Goal: Task Accomplishment & Management: Complete application form

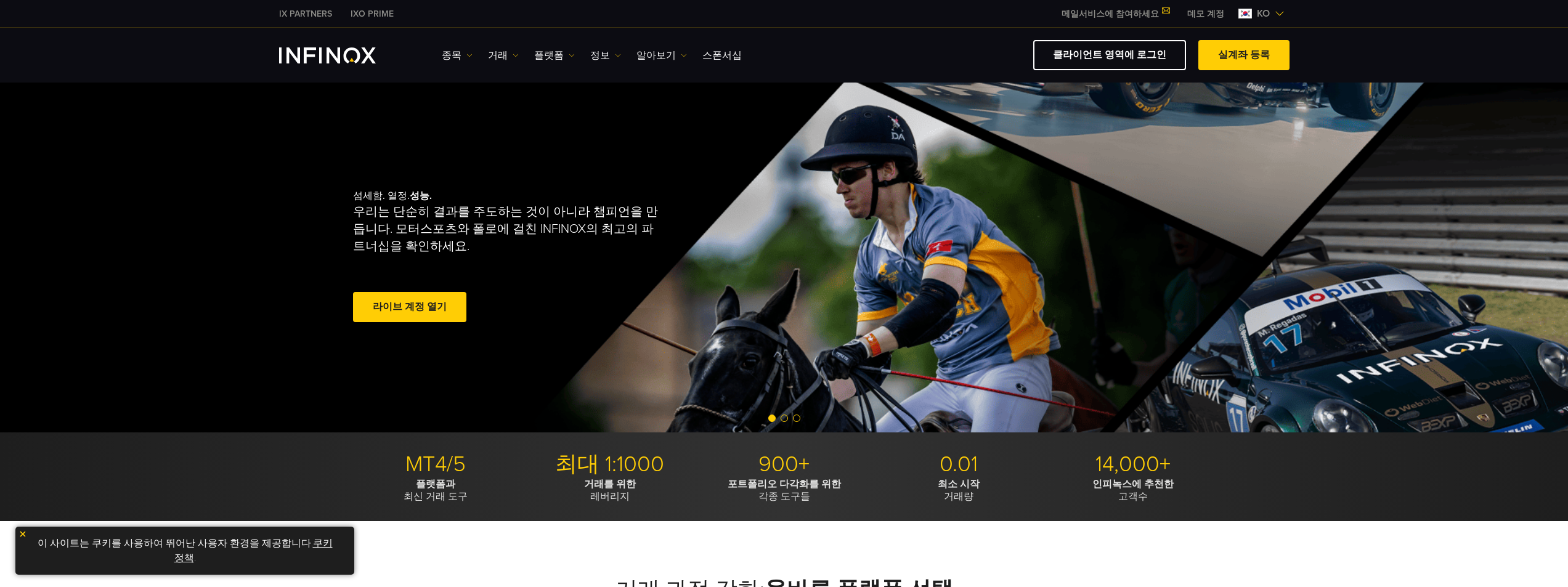
click at [1108, 56] on link "클라이언트 영역에 로그인" at bounding box center [1110, 55] width 153 height 30
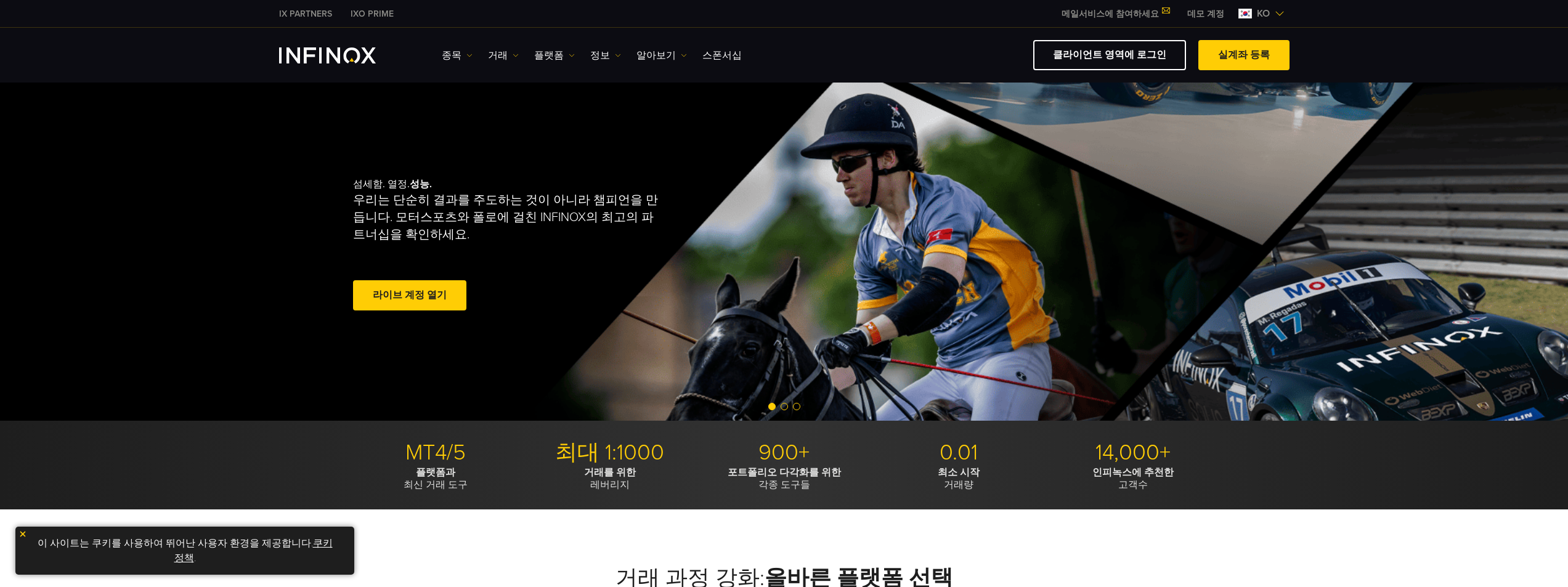
click at [436, 312] on div "라이브 계정 열기" at bounding box center [547, 297] width 388 height 34
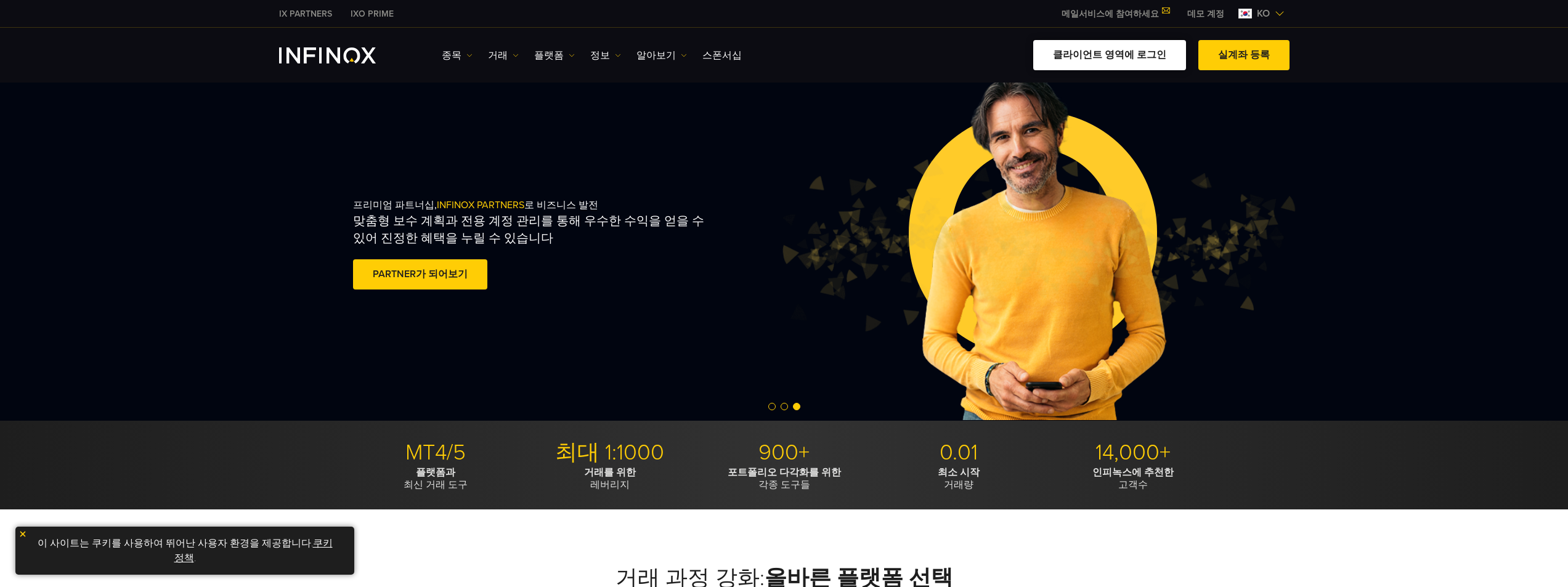
click at [1166, 43] on link "클라이언트 영역에 로그인" at bounding box center [1110, 55] width 153 height 30
